Goal: Ask a question: Seek information or help from site administrators or community

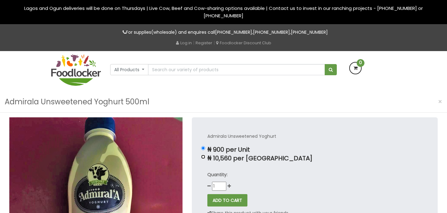
click at [202, 156] on input "₦ 10,560 per [GEOGRAPHIC_DATA]" at bounding box center [203, 157] width 4 height 4
radio input "true"
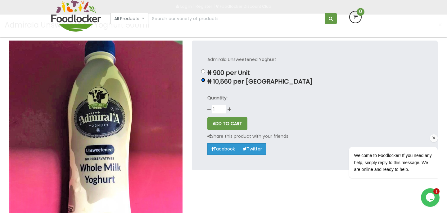
scroll to position [31, 0]
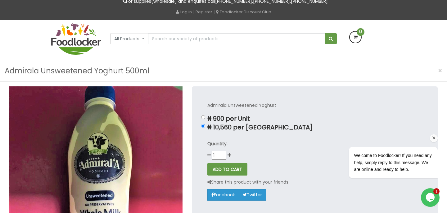
click at [402, 167] on span "Welcome to Foodlocker! If you need any help, simply reply to this message. We a…" at bounding box center [392, 162] width 78 height 19
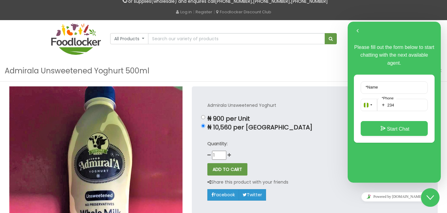
click at [374, 88] on label "* Name" at bounding box center [371, 87] width 18 height 5
click at [374, 88] on input "* Name" at bounding box center [393, 88] width 67 height 12
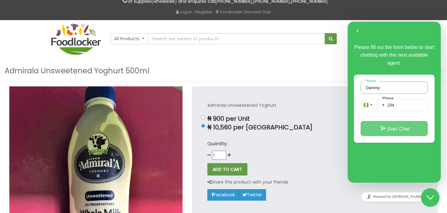
type input "Dammy"
click at [392, 128] on button "Start Chat" at bounding box center [393, 128] width 67 height 15
click at [390, 129] on button "Start Chat" at bounding box center [393, 128] width 67 height 15
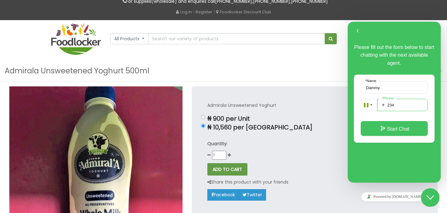
click at [404, 105] on input "234" at bounding box center [402, 105] width 51 height 12
type input "2348067930009"
click at [403, 136] on div "Dammy * Name + [PHONE_NUMBER] * Phone Start Chat" at bounding box center [393, 109] width 81 height 68
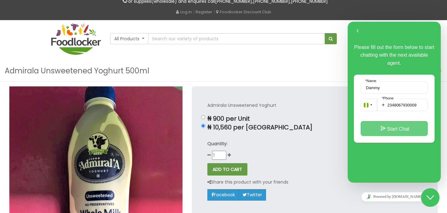
click at [387, 126] on button "Start Chat" at bounding box center [393, 128] width 67 height 15
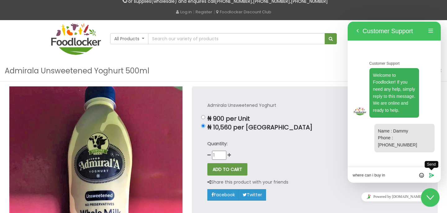
type textarea "where can i buy in [GEOGRAPHIC_DATA]."
click at [430, 176] on icon "Send" at bounding box center [431, 176] width 6 height 6
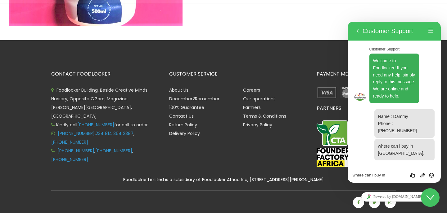
scroll to position [282, 0]
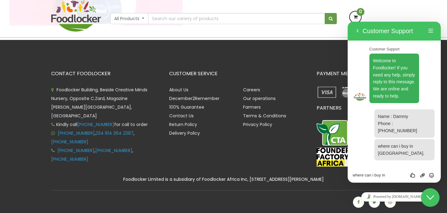
click at [347, 22] on div "where can i buy in [GEOGRAPHIC_DATA]. Rate this chat Upload File Insert emoji" at bounding box center [347, 22] width 0 height 0
click at [347, 22] on textarea "where can i buy in [GEOGRAPHIC_DATA]." at bounding box center [347, 22] width 0 height 0
type textarea "whole"
type textarea "wholesale"
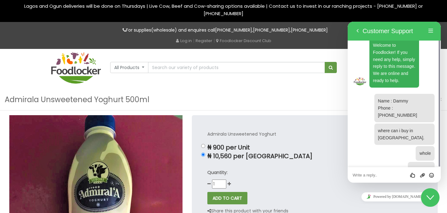
scroll to position [0, 0]
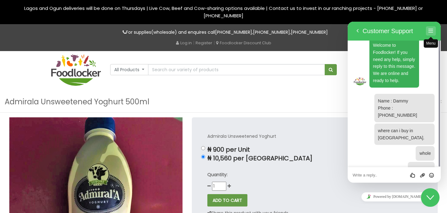
click at [432, 31] on button "Menu" at bounding box center [430, 30] width 10 height 9
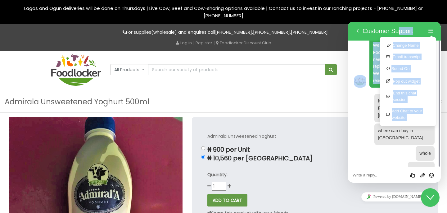
drag, startPoint x: 395, startPoint y: 30, endPoint x: 361, endPoint y: 50, distance: 39.8
click at [361, 50] on div "Back Customer Support Menu Change Name Email transcript Sound On Pop out widget…" at bounding box center [393, 102] width 93 height 161
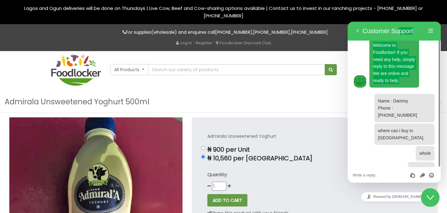
click at [313, 105] on div "Admirala Unsweetened Yoghurt 500ml ×" at bounding box center [223, 101] width 447 height 21
click at [307, 108] on div "Admirala Unsweetened Yoghurt 500ml ×" at bounding box center [223, 101] width 447 height 21
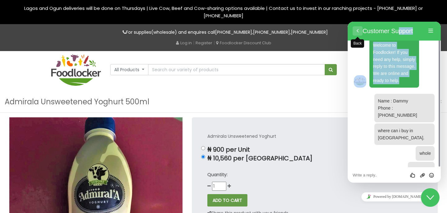
click at [356, 32] on button "Back" at bounding box center [357, 30] width 10 height 9
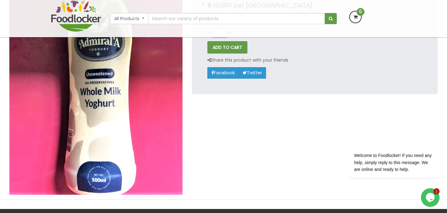
scroll to position [124, 0]
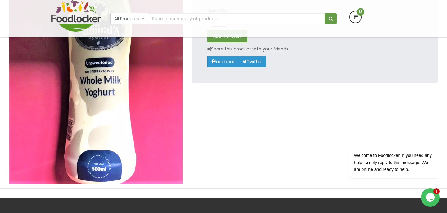
click at [433, 194] on icon "Opens Chat This icon Opens the chat window." at bounding box center [430, 198] width 10 height 10
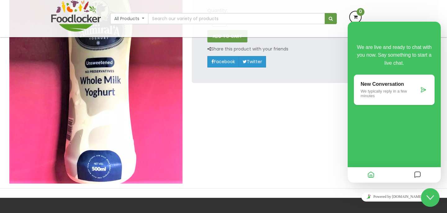
click at [377, 89] on p "We typically reply in a few minutes" at bounding box center [389, 93] width 58 height 9
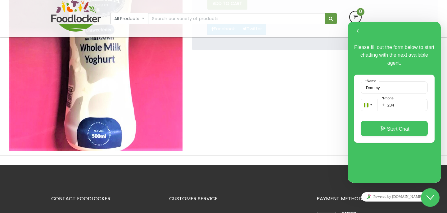
scroll to position [155, 0]
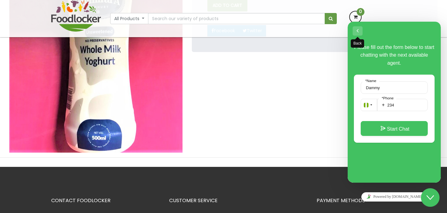
click at [357, 28] on button "Back" at bounding box center [357, 30] width 10 height 9
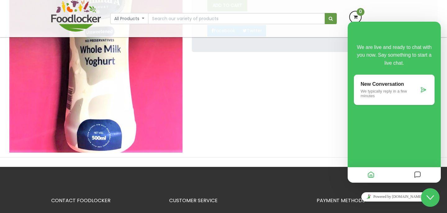
click at [369, 82] on p "New Conversation" at bounding box center [389, 85] width 58 height 6
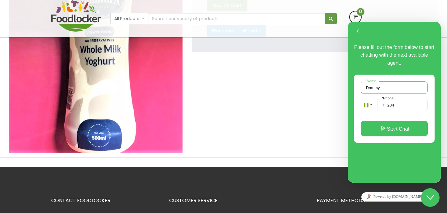
click at [368, 85] on input "Dammy" at bounding box center [393, 88] width 67 height 12
click at [401, 108] on input "234" at bounding box center [402, 105] width 51 height 12
click at [384, 84] on input "Dammy" at bounding box center [393, 88] width 67 height 12
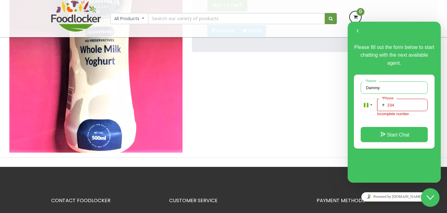
click at [384, 84] on input "Dammy" at bounding box center [393, 88] width 67 height 12
click at [428, 195] on icon "Close Chat This icon closes the chat window." at bounding box center [429, 197] width 7 height 7
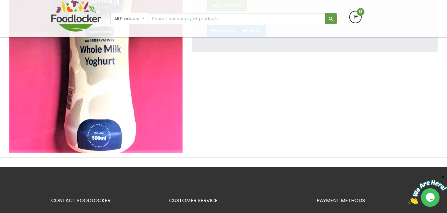
click at [358, 12] on span "0" at bounding box center [360, 12] width 8 height 8
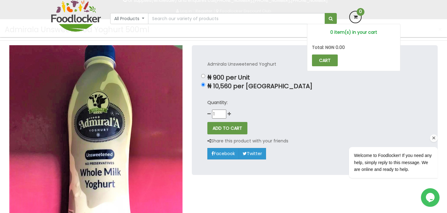
scroll to position [31, 0]
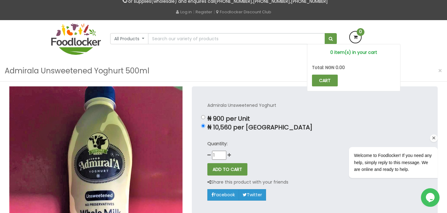
click at [404, 165] on div "Welcome to Foodlocker! If you need any help, simply reply to this message. We a…" at bounding box center [392, 162] width 79 height 21
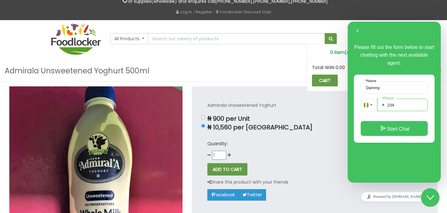
click at [409, 108] on input "234" at bounding box center [402, 105] width 51 height 12
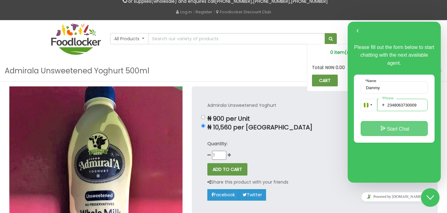
type input "2348063730009"
click at [413, 127] on button "Start Chat" at bounding box center [393, 128] width 67 height 15
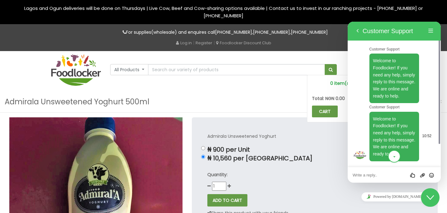
scroll to position [26, 0]
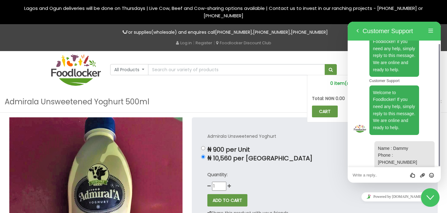
click at [347, 22] on textarea at bounding box center [347, 22] width 0 height 0
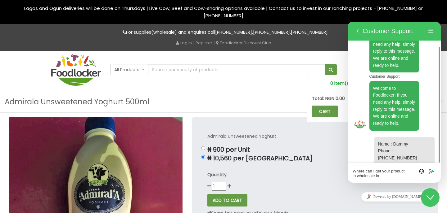
type textarea "Where can I get your product in wholesale in [GEOGRAPHIC_DATA]"
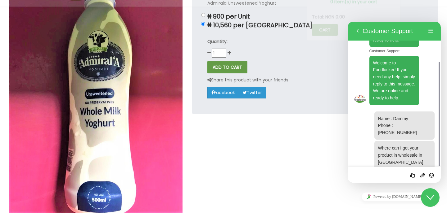
scroll to position [62, 0]
